Goal: Entertainment & Leisure: Browse casually

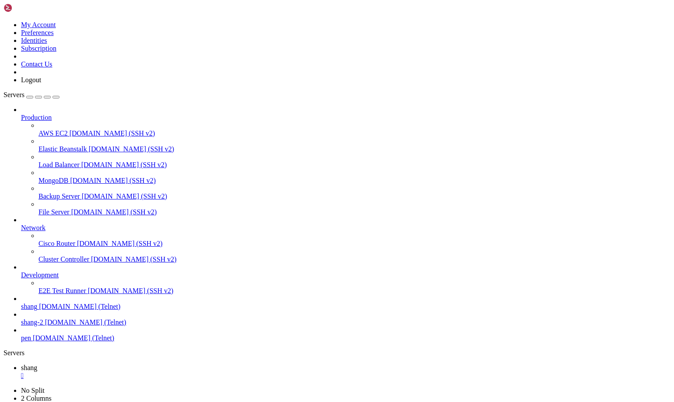
scroll to position [8, 2]
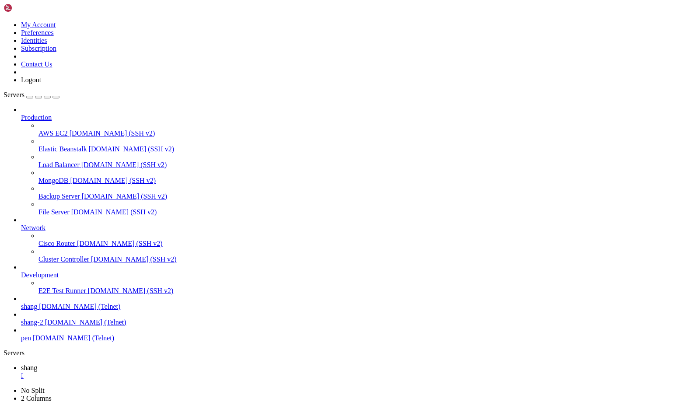
scroll to position [3619, 0]
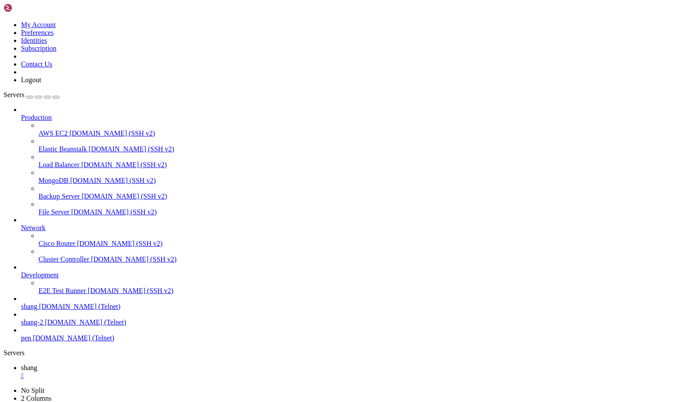
drag, startPoint x: 56, startPoint y: 654, endPoint x: 12, endPoint y: 654, distance: 43.7
drag, startPoint x: 10, startPoint y: 655, endPoint x: 57, endPoint y: 656, distance: 47.2
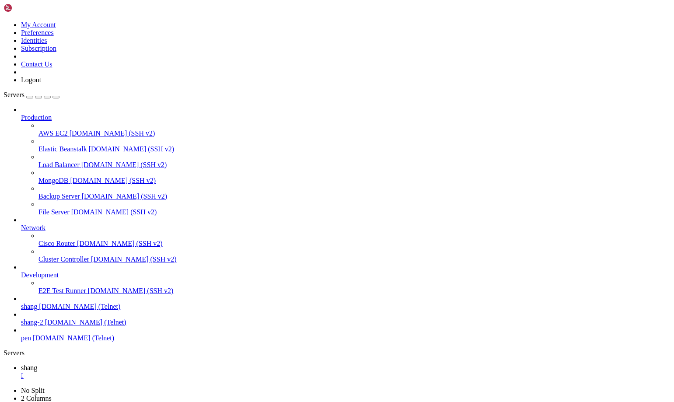
drag, startPoint x: 71, startPoint y: 837, endPoint x: 27, endPoint y: 835, distance: 44.2
